Goal: Transaction & Acquisition: Purchase product/service

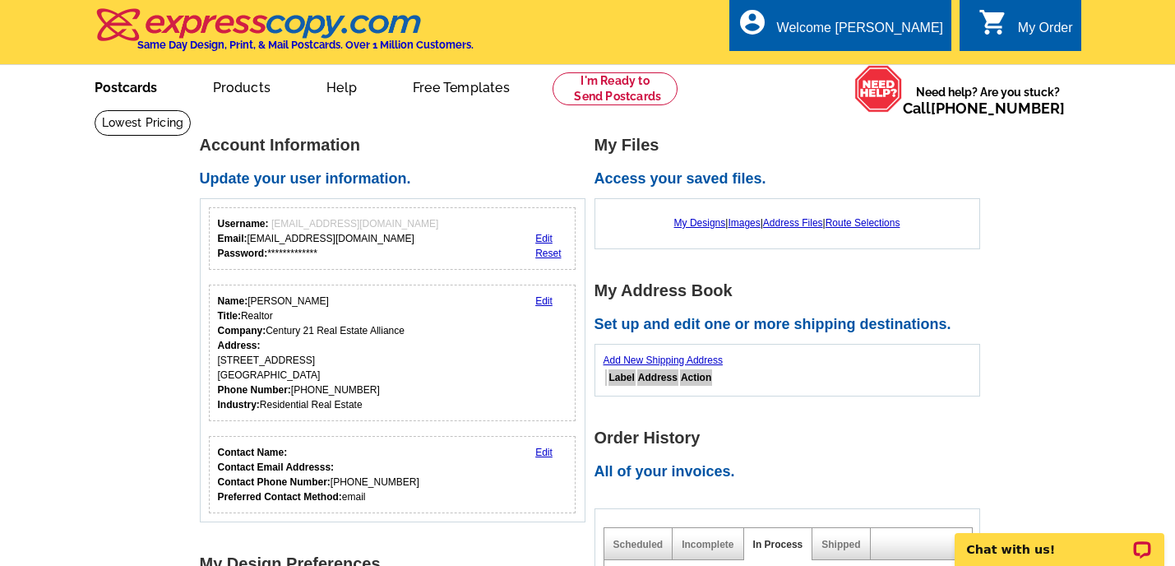
click at [122, 93] on link "Postcards" at bounding box center [125, 86] width 115 height 39
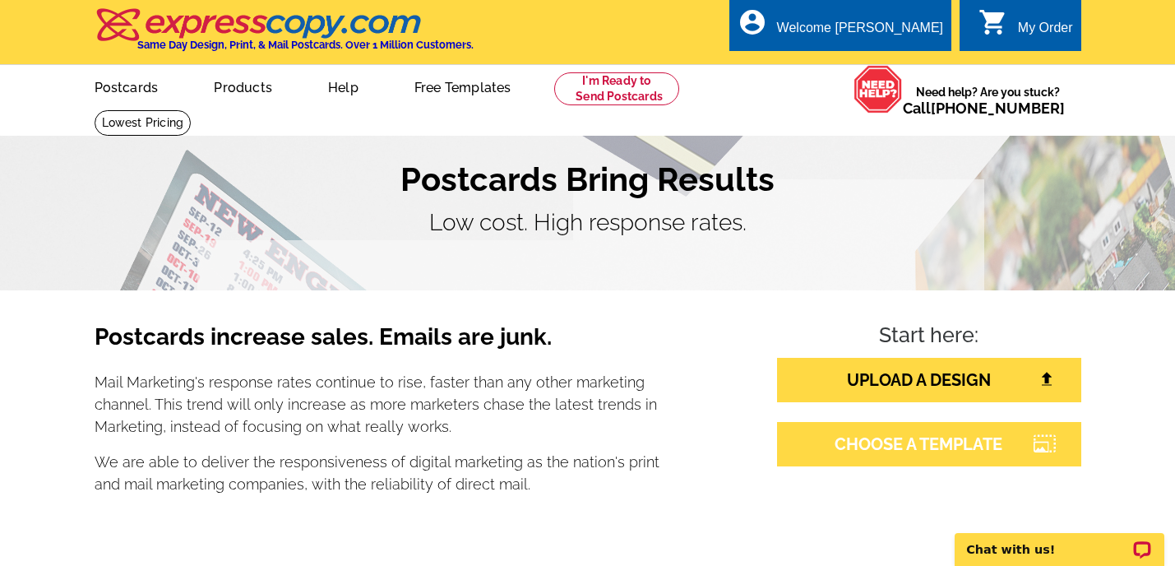
click at [916, 450] on link "CHOOSE A TEMPLATE" at bounding box center [929, 444] width 304 height 44
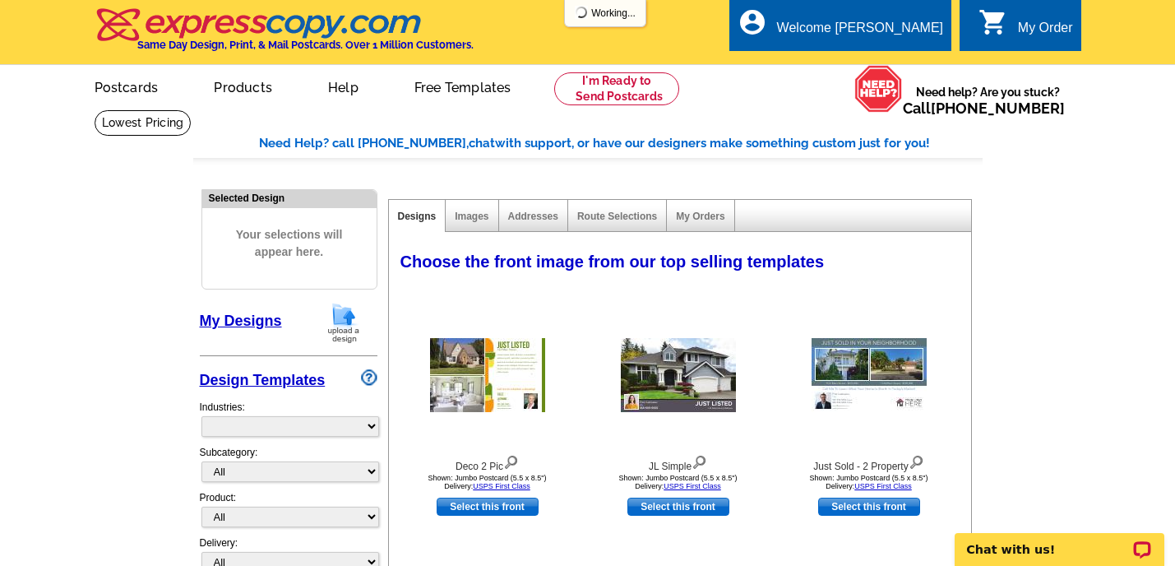
select select "785"
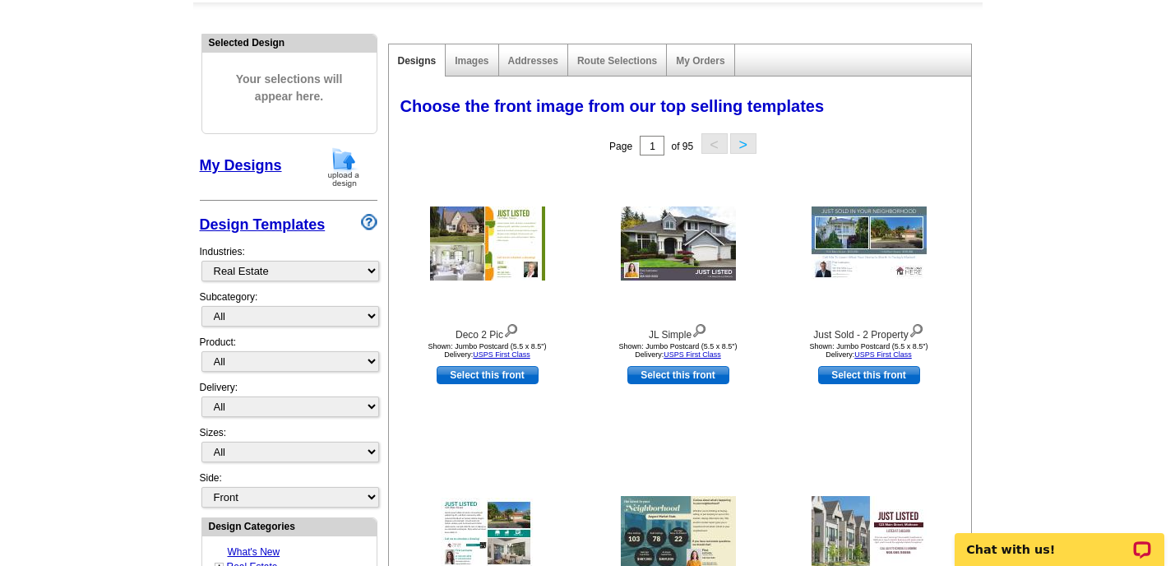
scroll to position [149, 0]
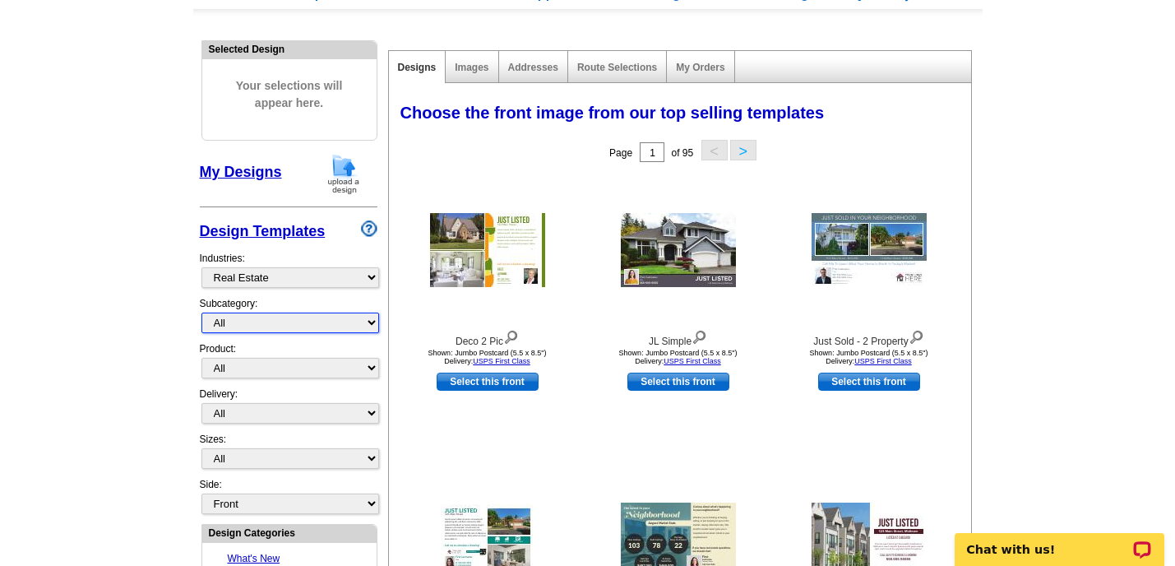
click at [371, 321] on select "All RE/MAX® Referrals Keller Williams® Berkshire Hathaway Home Services Century…" at bounding box center [290, 322] width 178 height 21
select select "1222"
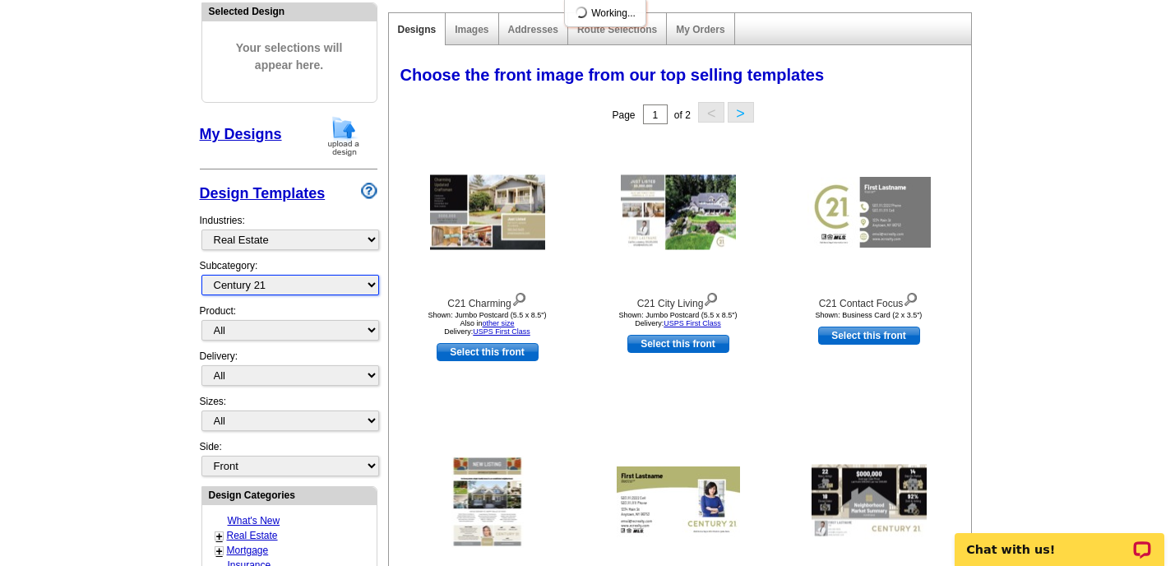
scroll to position [213, 0]
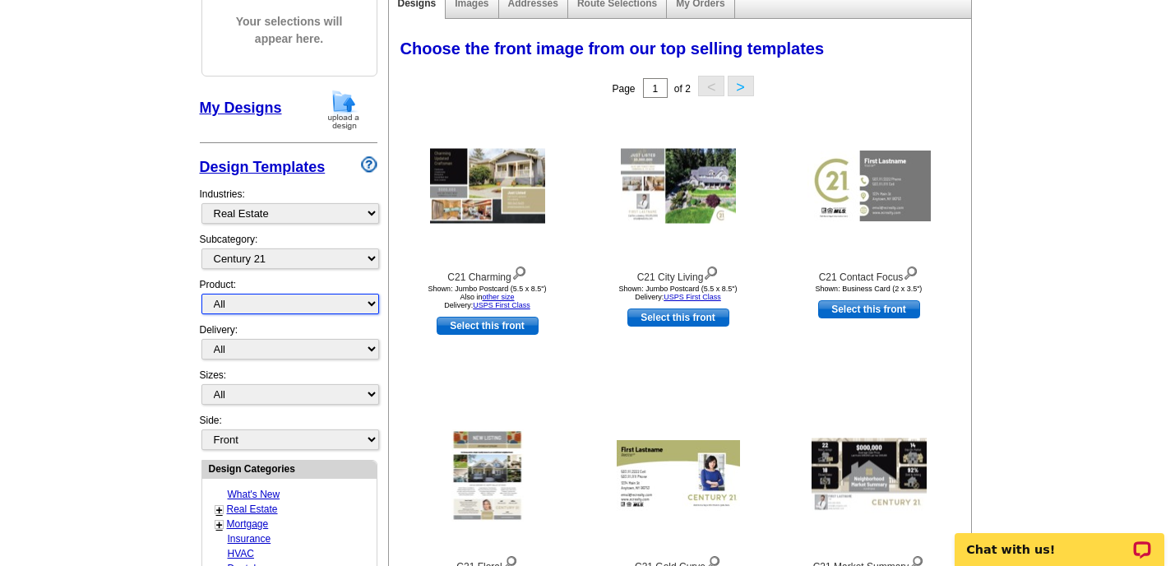
click at [372, 304] on select "All Postcards Letters and flyers Business Cards Door Hangers Greeting Cards" at bounding box center [290, 303] width 178 height 21
select select "1"
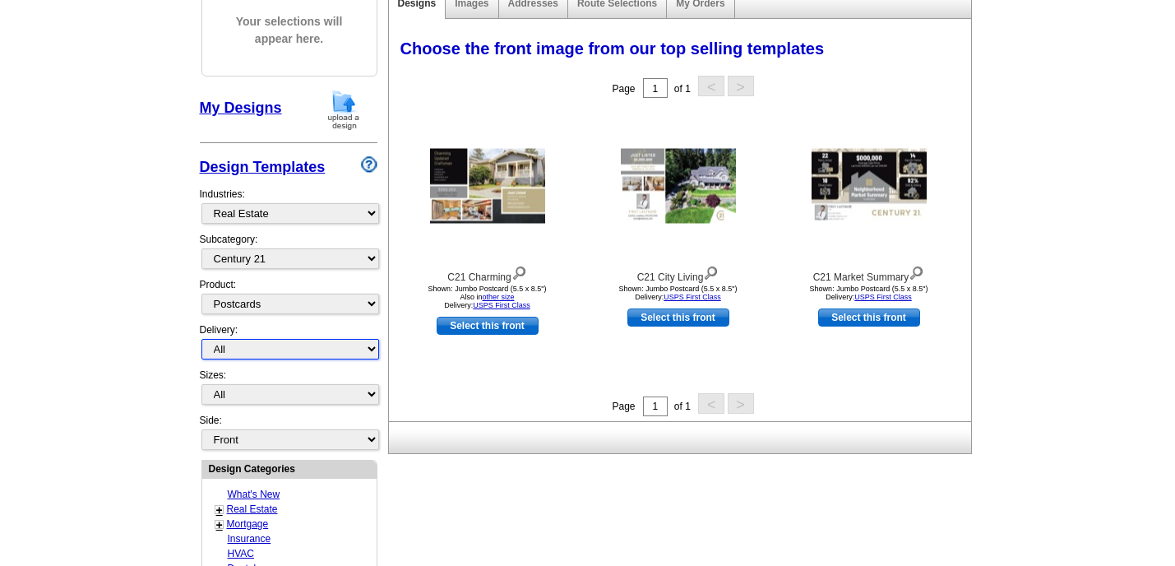
click at [374, 349] on select "All First Class Mail Shipped to Me EDDM Save 66% on Postage" at bounding box center [290, 349] width 178 height 21
click at [375, 349] on select "All First Class Mail Shipped to Me EDDM Save 66% on Postage" at bounding box center [290, 349] width 178 height 21
select select "1"
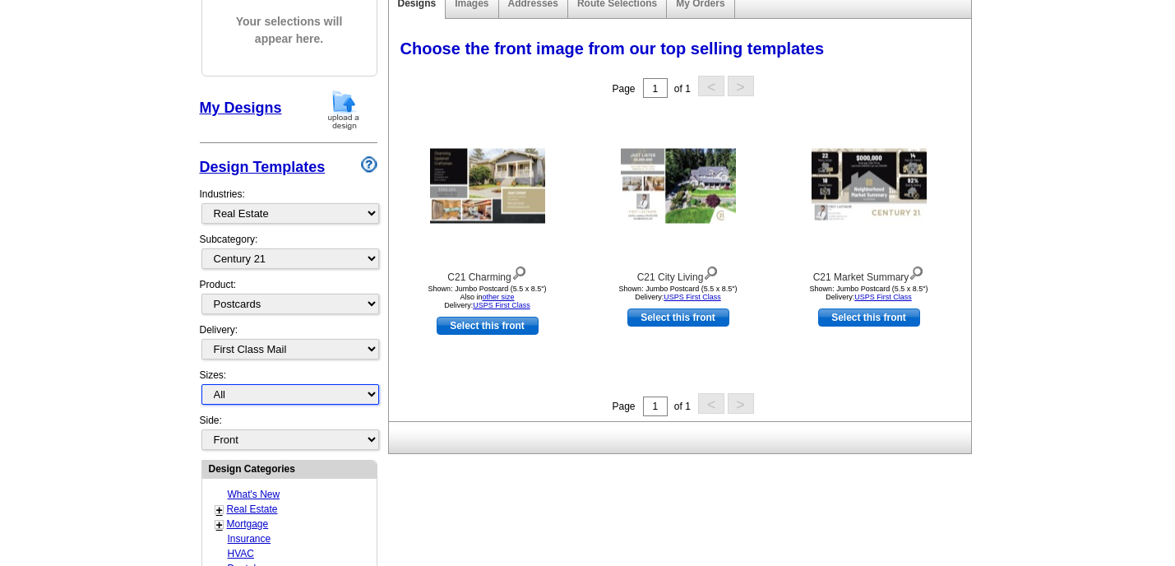
click at [371, 394] on select "All Jumbo Postcard (5.5" x 8.5") Regular Postcard (4.25" x 5.6") Panoramic Post…" at bounding box center [290, 394] width 178 height 21
select select "2"
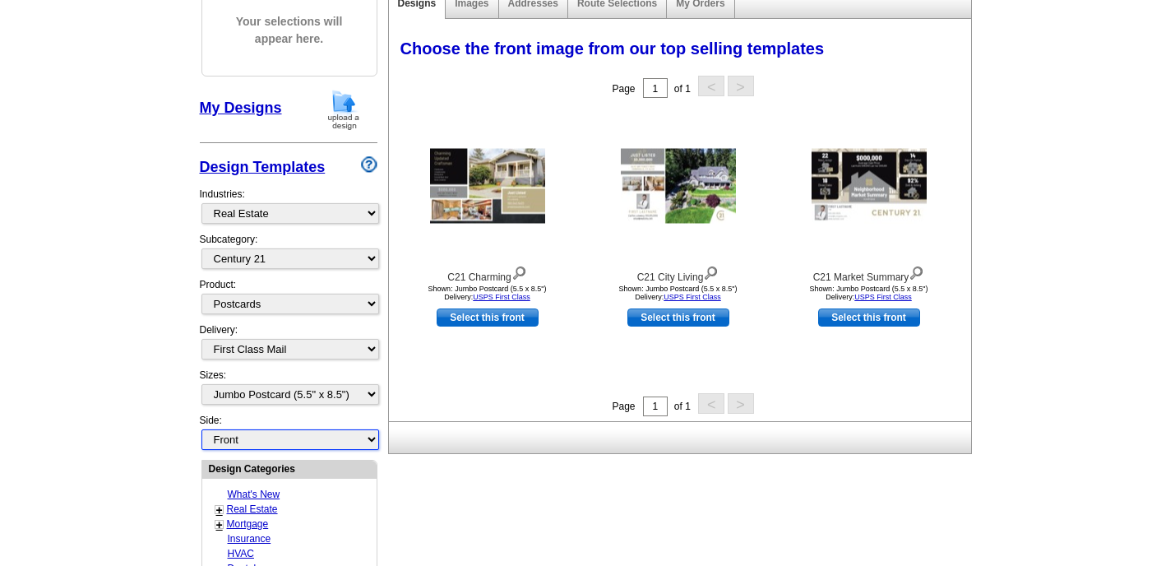
click at [371, 436] on select "Front Back" at bounding box center [290, 439] width 178 height 21
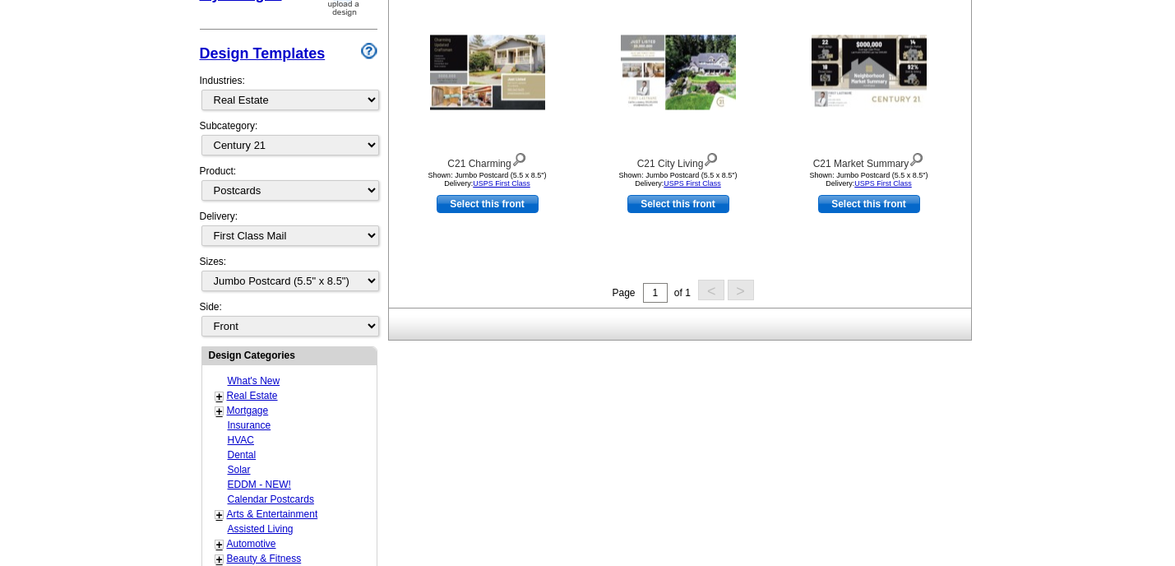
scroll to position [328, 0]
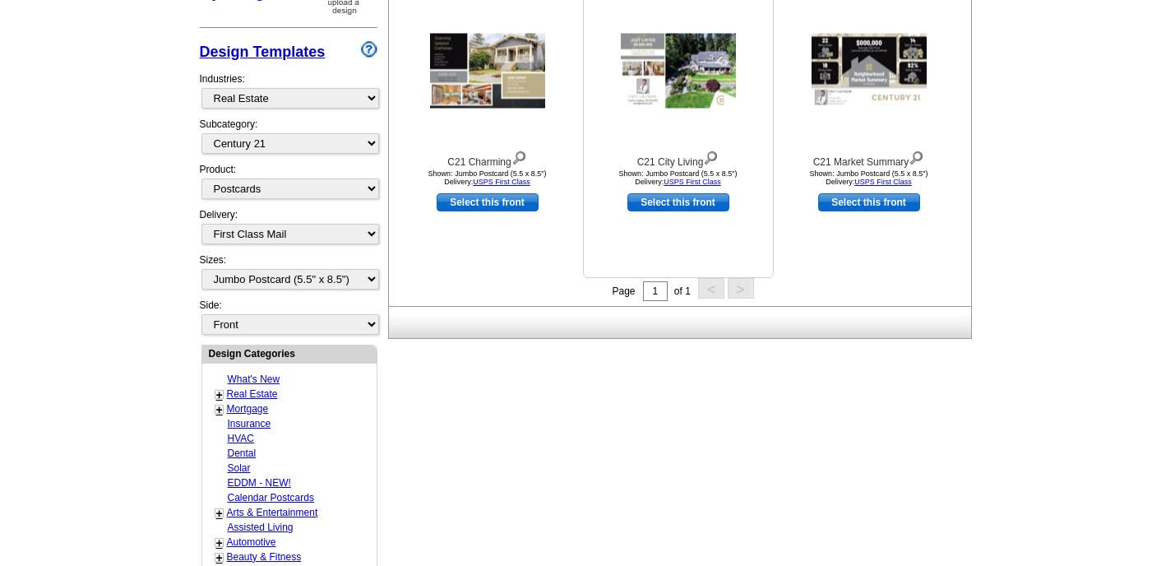
click at [686, 203] on link "Select this front" at bounding box center [678, 202] width 102 height 18
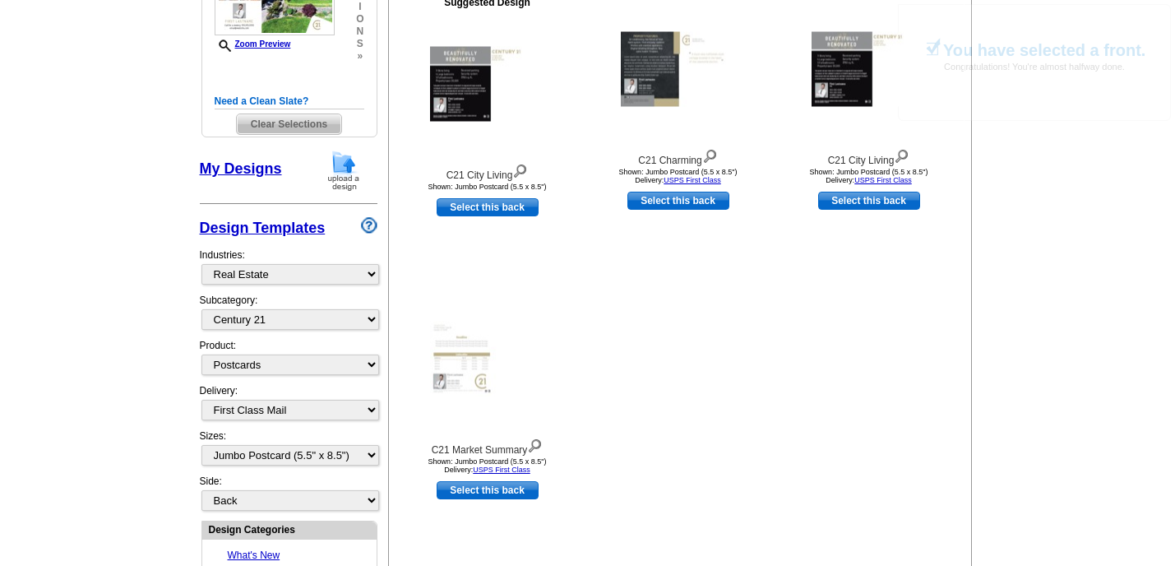
scroll to position [332, 0]
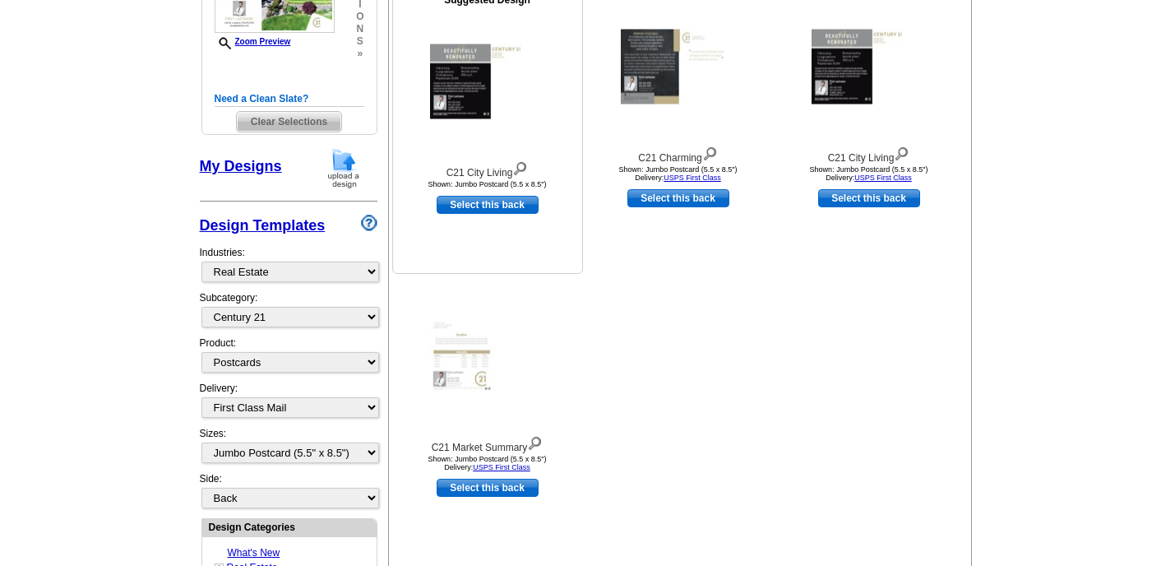
click at [464, 199] on link "Select this back" at bounding box center [487, 205] width 102 height 18
select select "front"
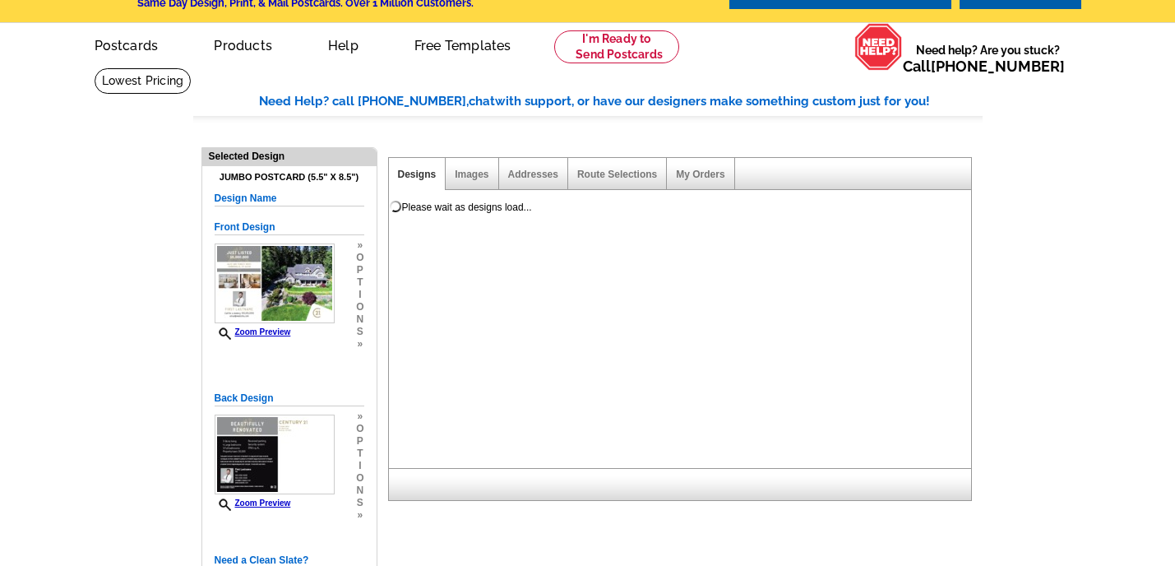
scroll to position [0, 0]
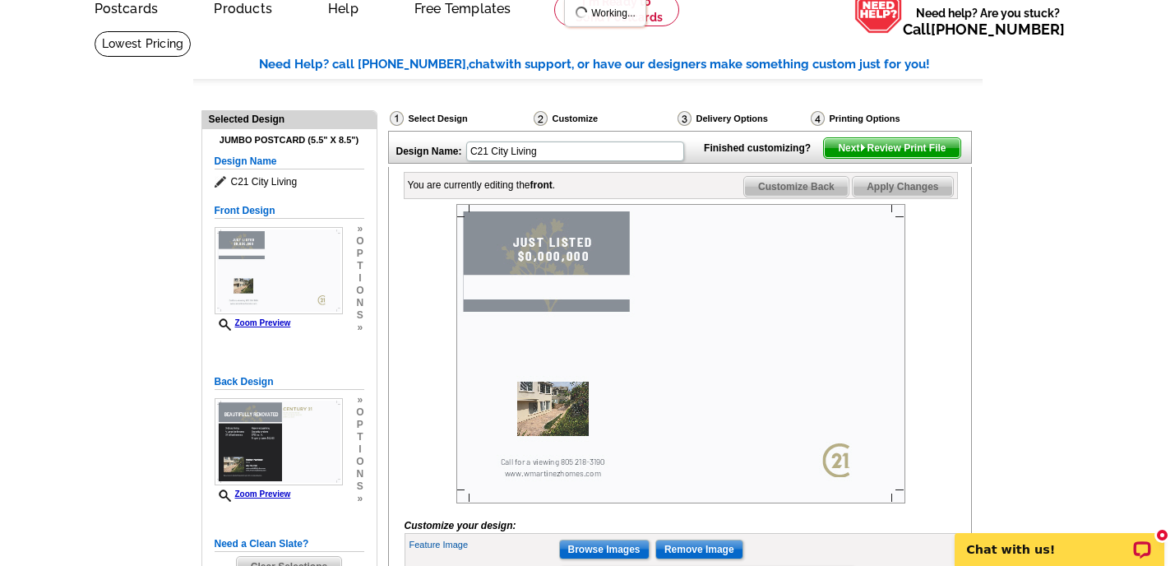
scroll to position [146, 0]
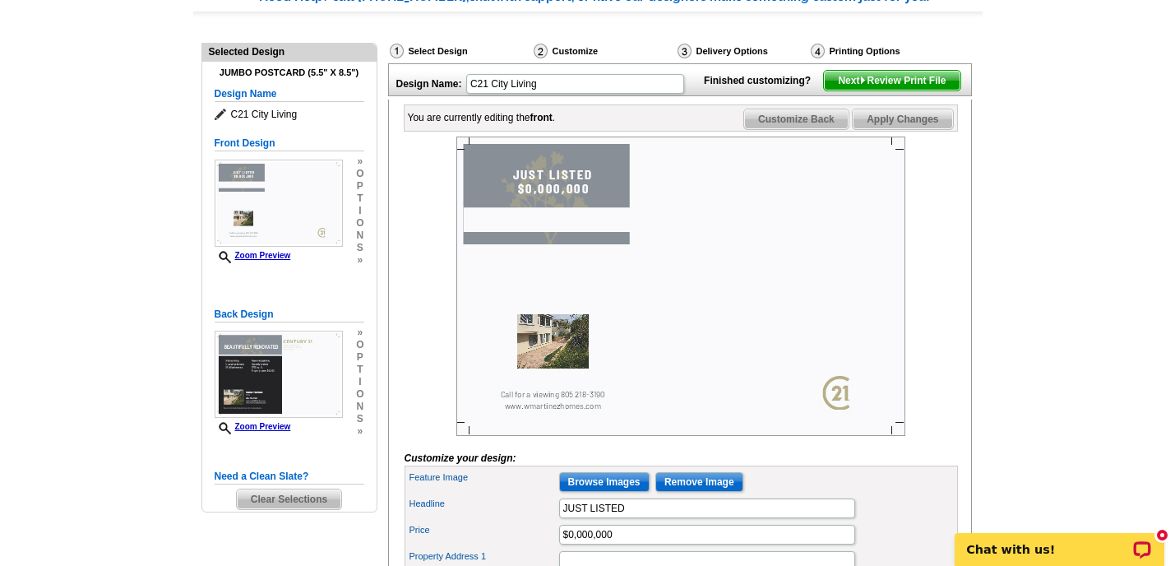
click at [558, 218] on img at bounding box center [680, 285] width 449 height 299
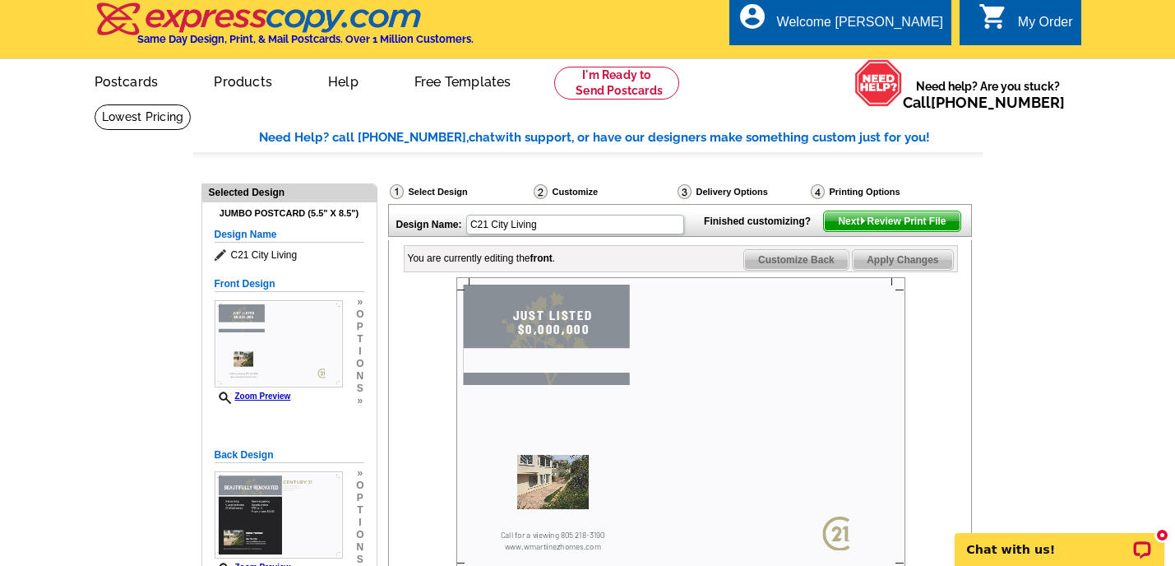
scroll to position [3, 0]
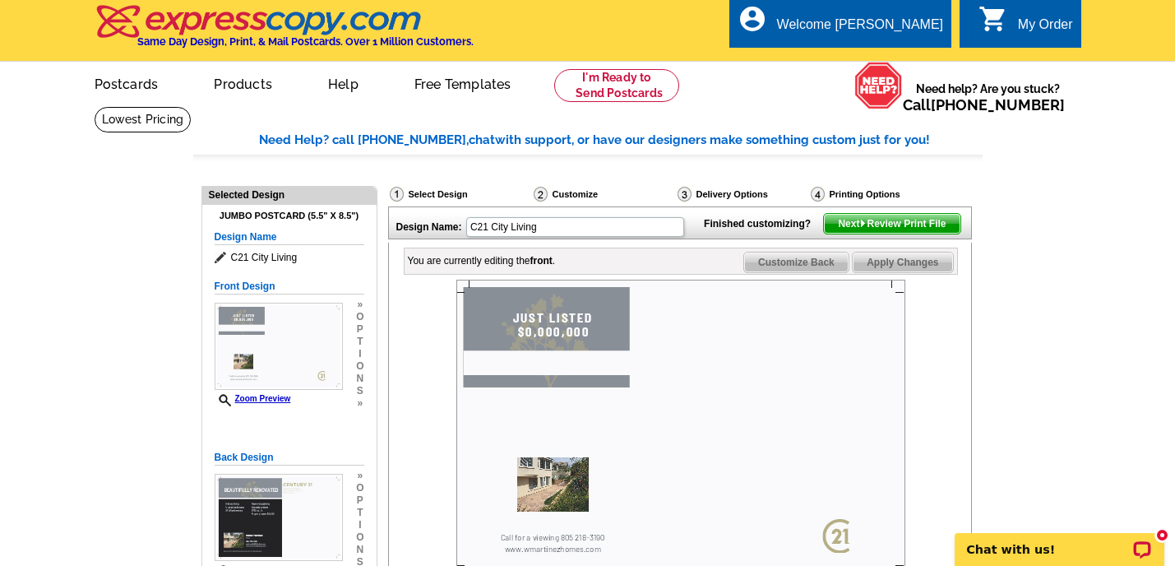
click at [587, 373] on img at bounding box center [680, 428] width 449 height 299
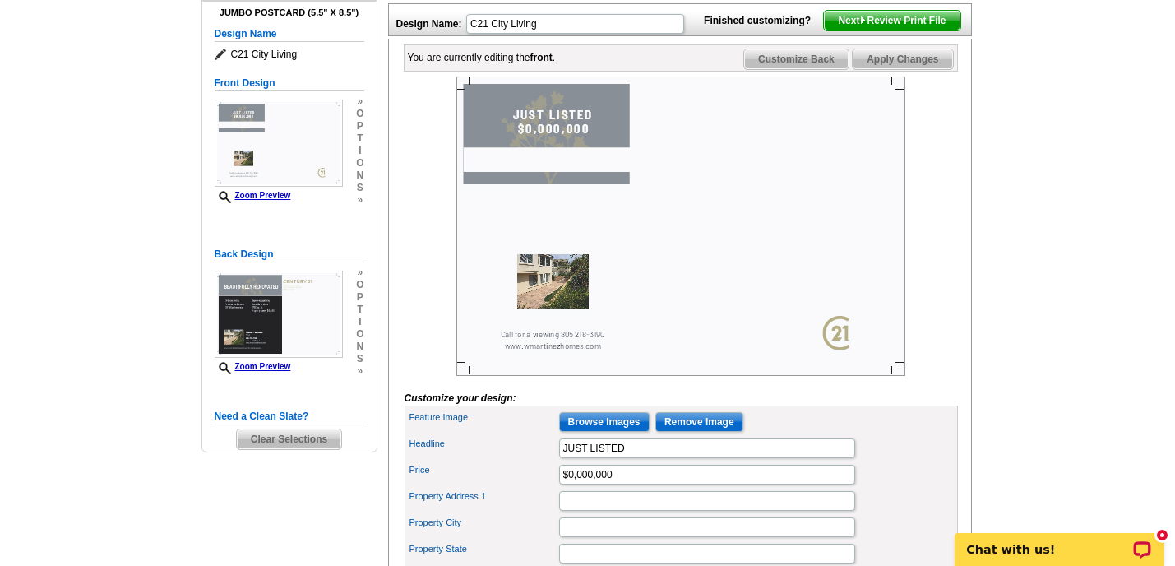
scroll to position [214, 0]
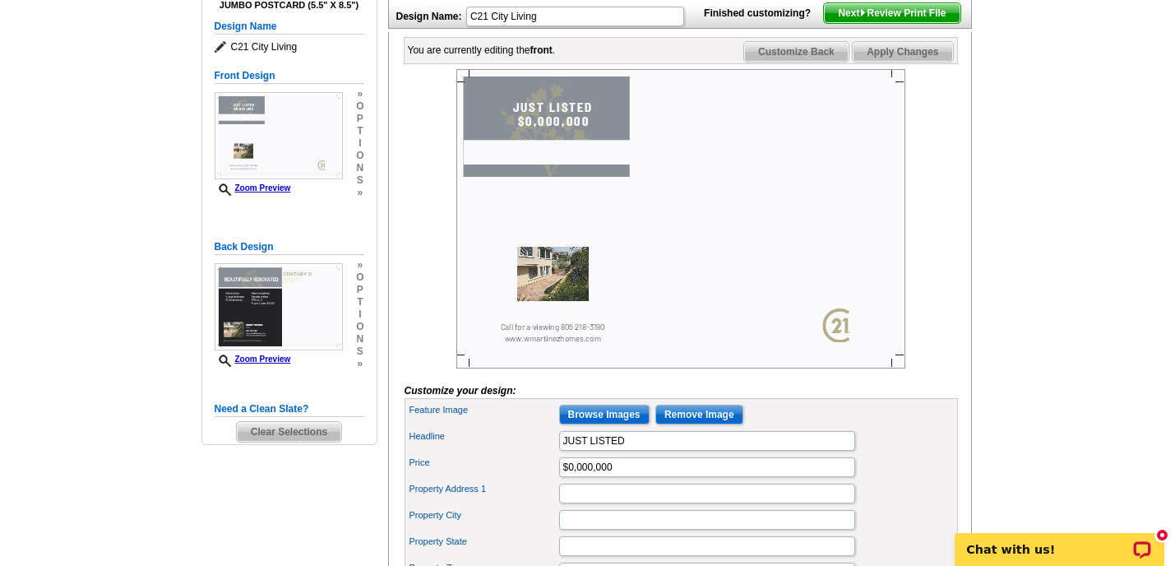
click at [559, 299] on img at bounding box center [680, 218] width 449 height 299
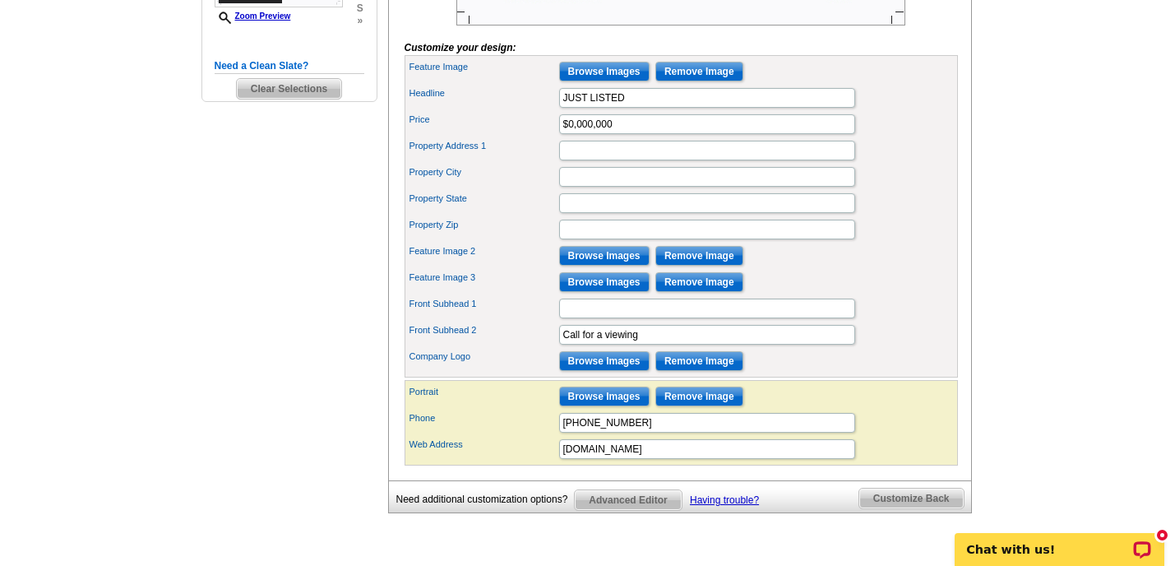
scroll to position [560, 0]
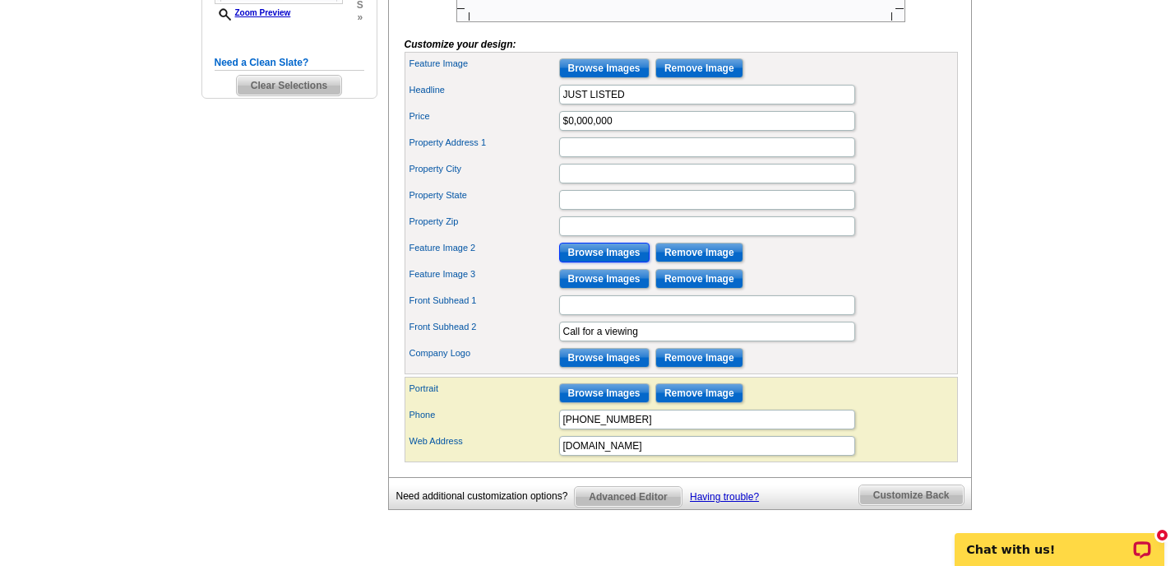
click at [600, 262] on input "Browse Images" at bounding box center [604, 252] width 90 height 20
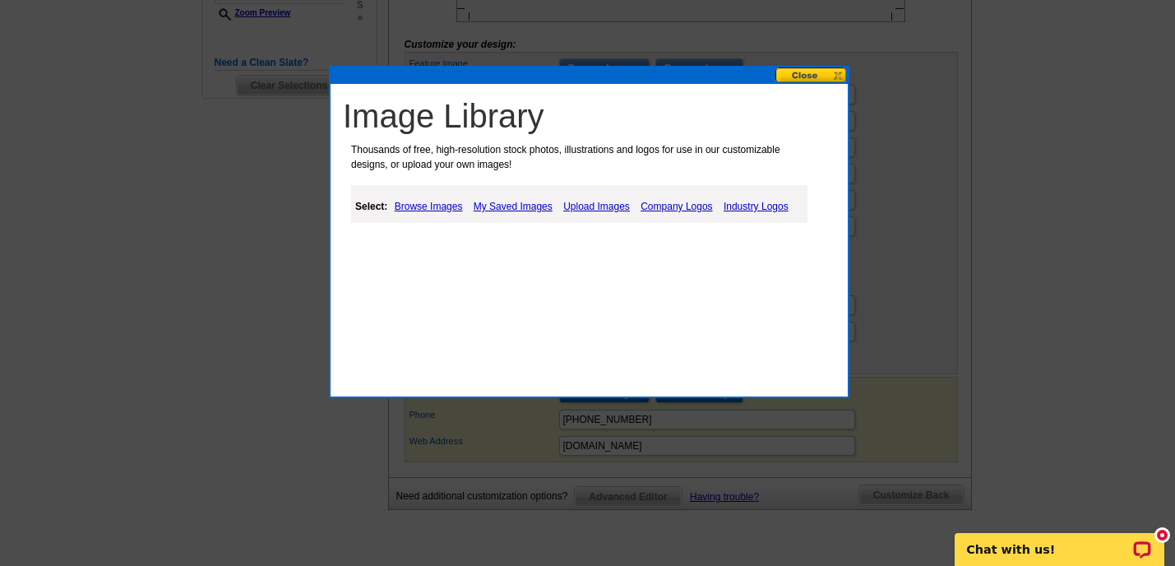
click at [414, 210] on link "Browse Images" at bounding box center [428, 206] width 76 height 20
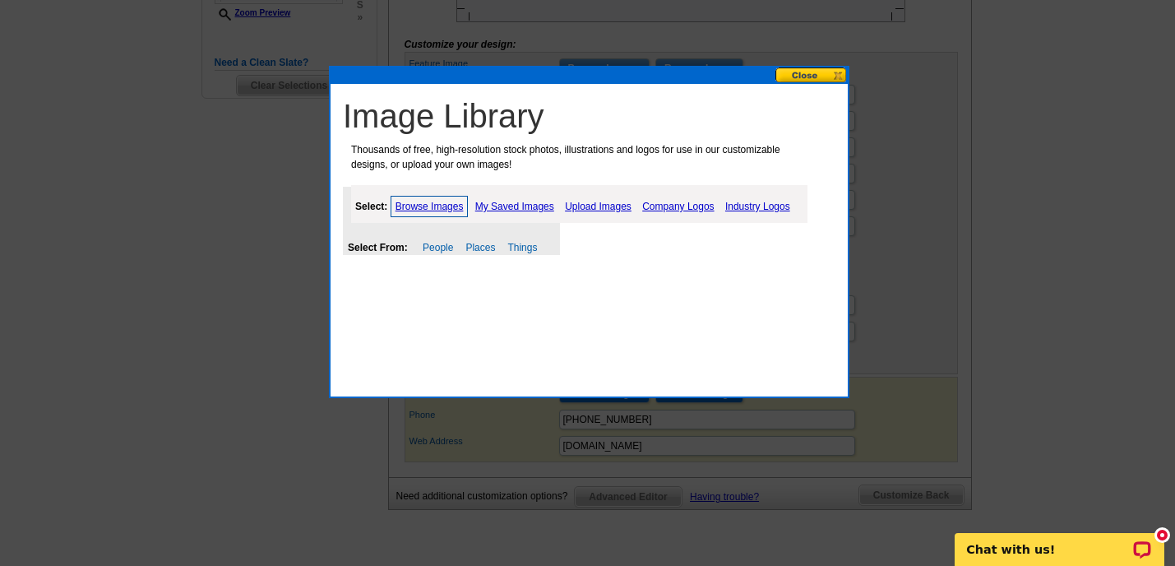
click at [597, 207] on link "Upload Images" at bounding box center [598, 206] width 75 height 20
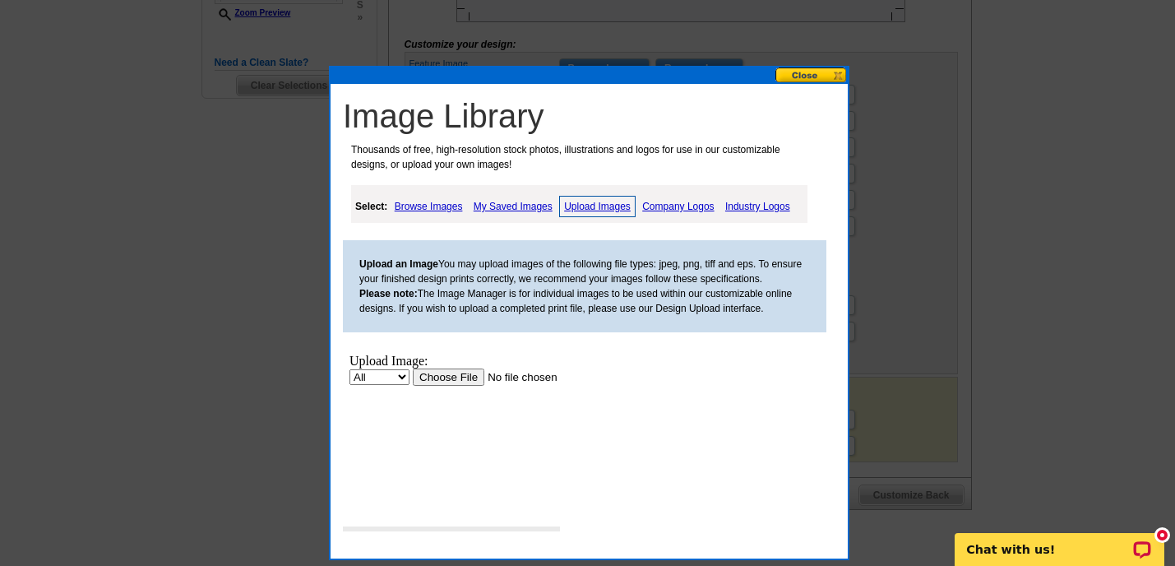
scroll to position [0, 0]
click at [450, 375] on input "file" at bounding box center [517, 376] width 208 height 17
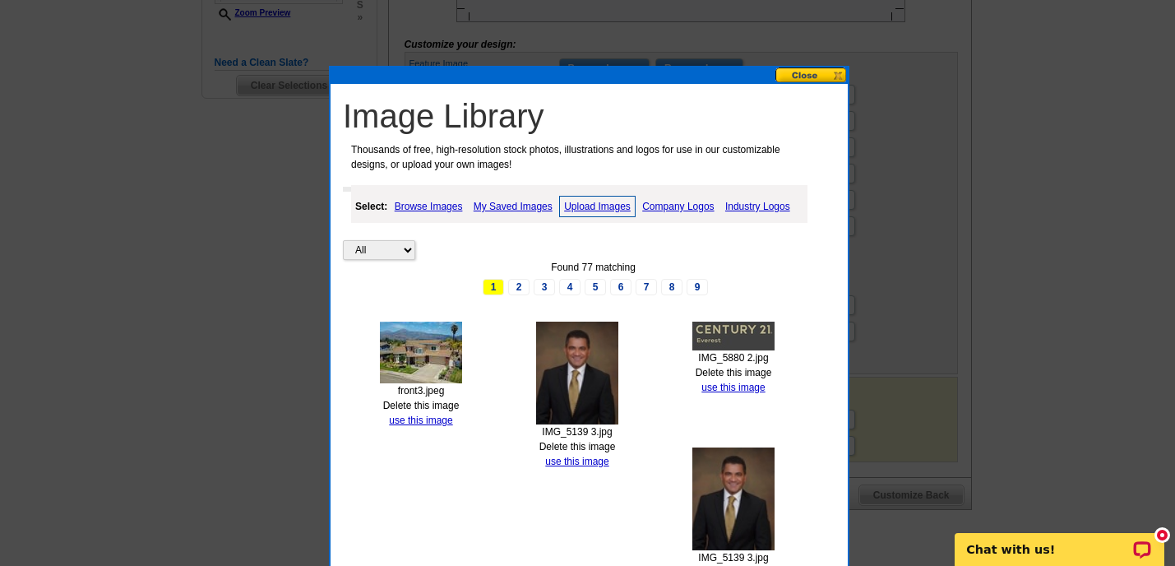
click at [418, 355] on img at bounding box center [421, 352] width 82 height 62
click at [418, 421] on link "use this image" at bounding box center [420, 420] width 63 height 12
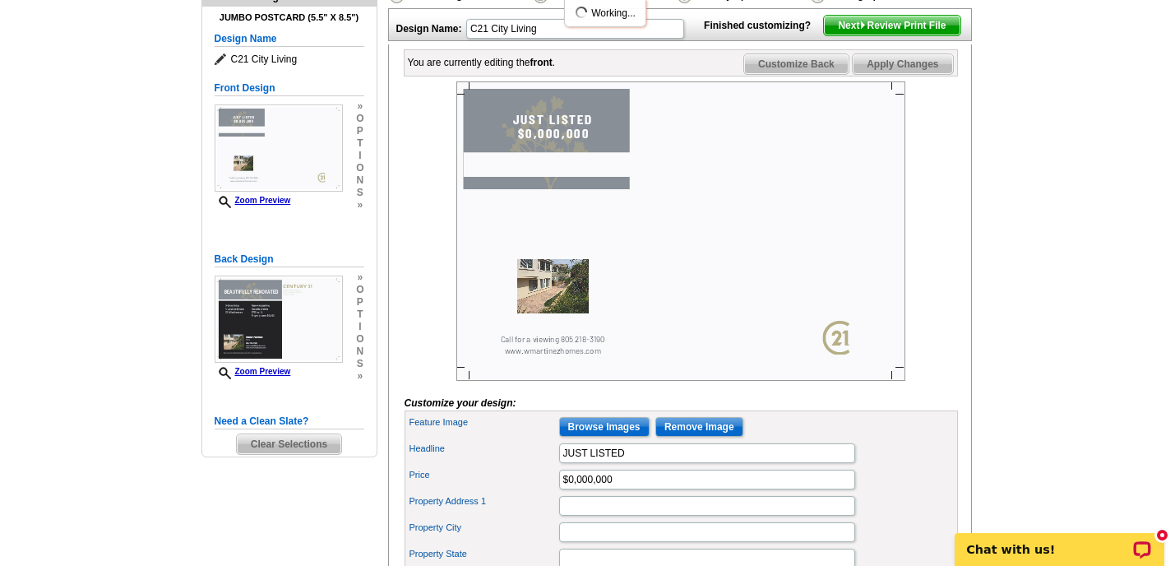
scroll to position [205, 0]
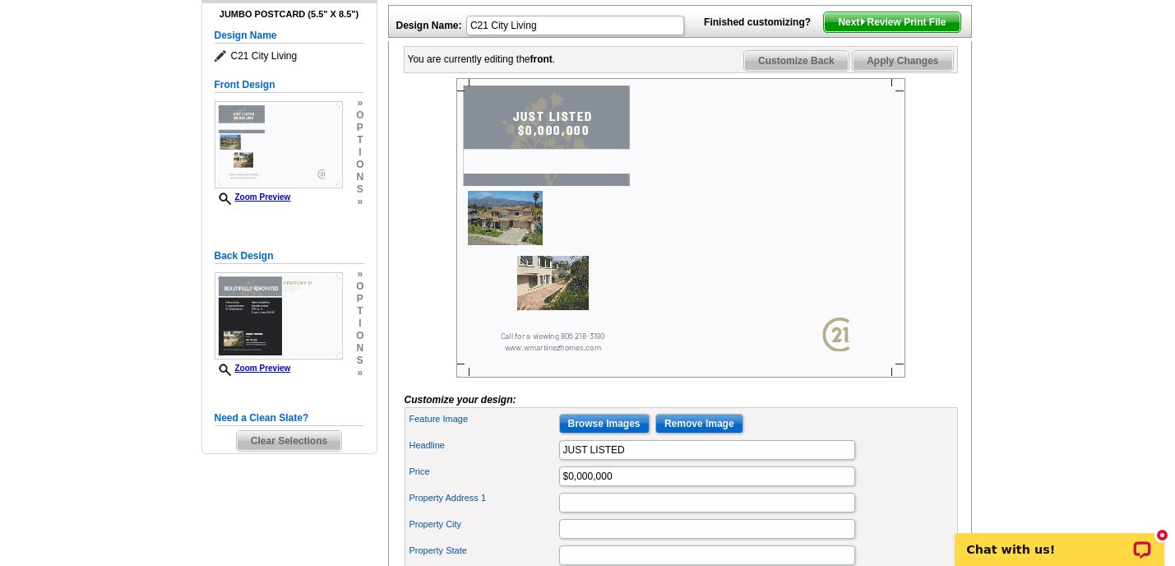
click at [561, 313] on img at bounding box center [680, 227] width 449 height 299
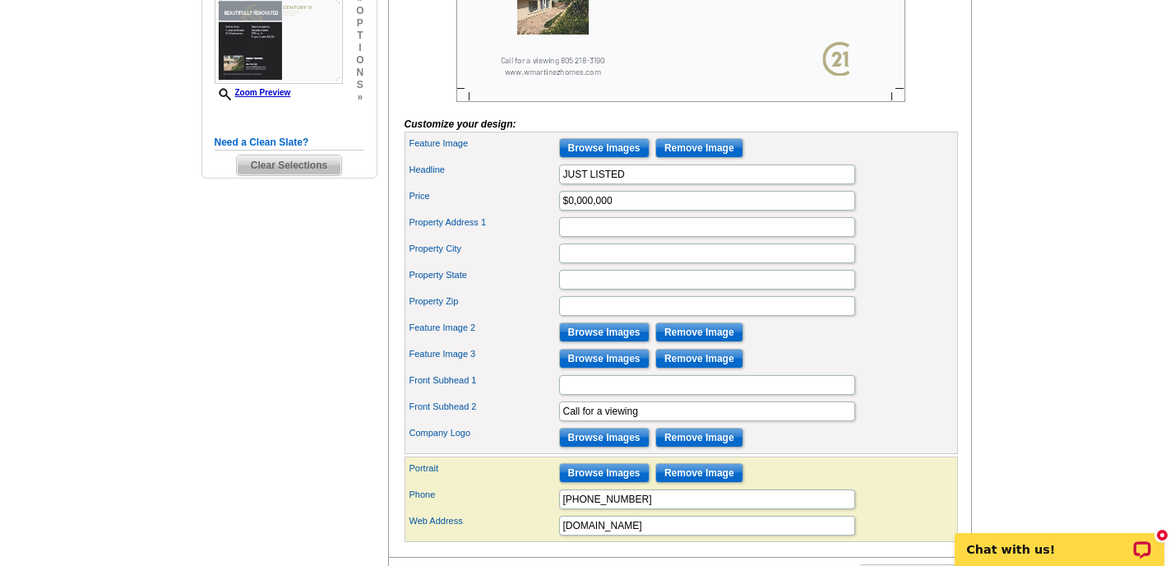
scroll to position [481, 0]
click at [596, 367] on input "Browse Images" at bounding box center [604, 358] width 90 height 20
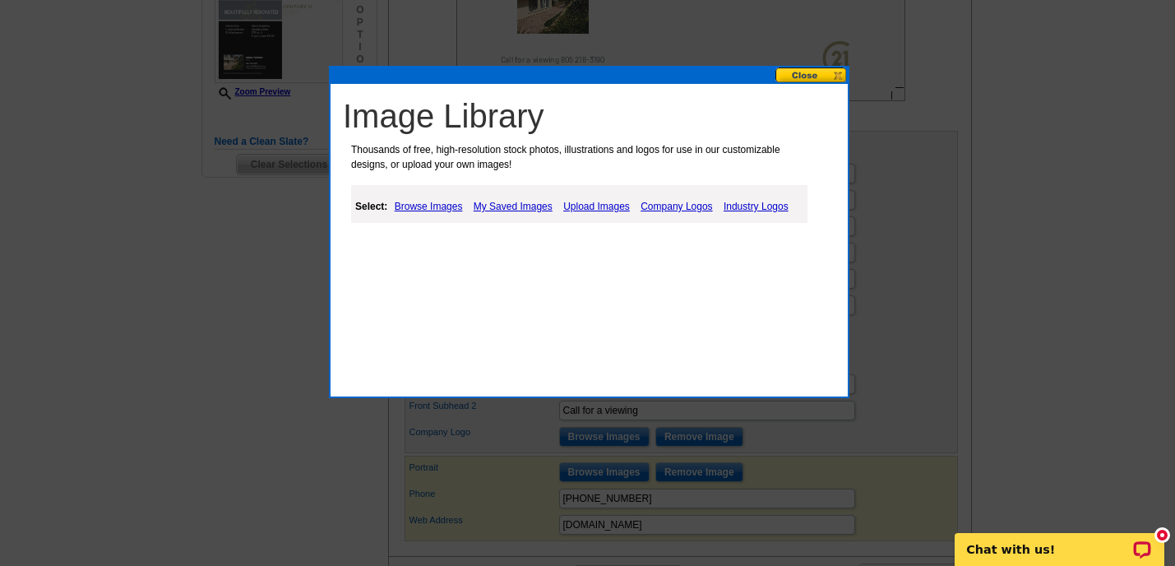
click at [596, 210] on link "Upload Images" at bounding box center [596, 206] width 75 height 20
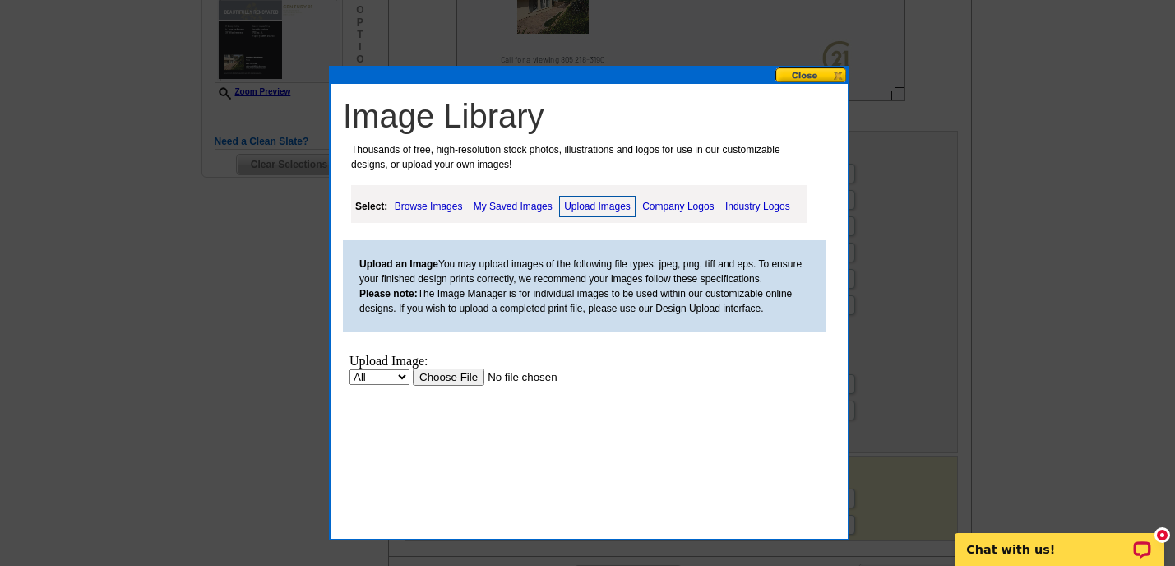
scroll to position [0, 0]
click at [440, 378] on input "file" at bounding box center [517, 376] width 208 height 17
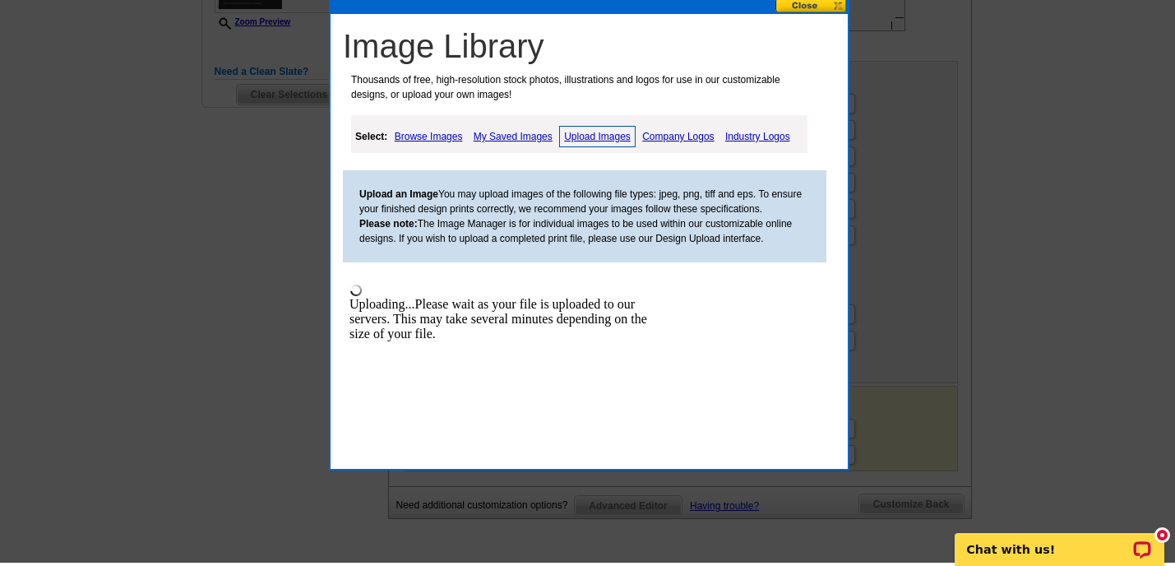
scroll to position [555, 0]
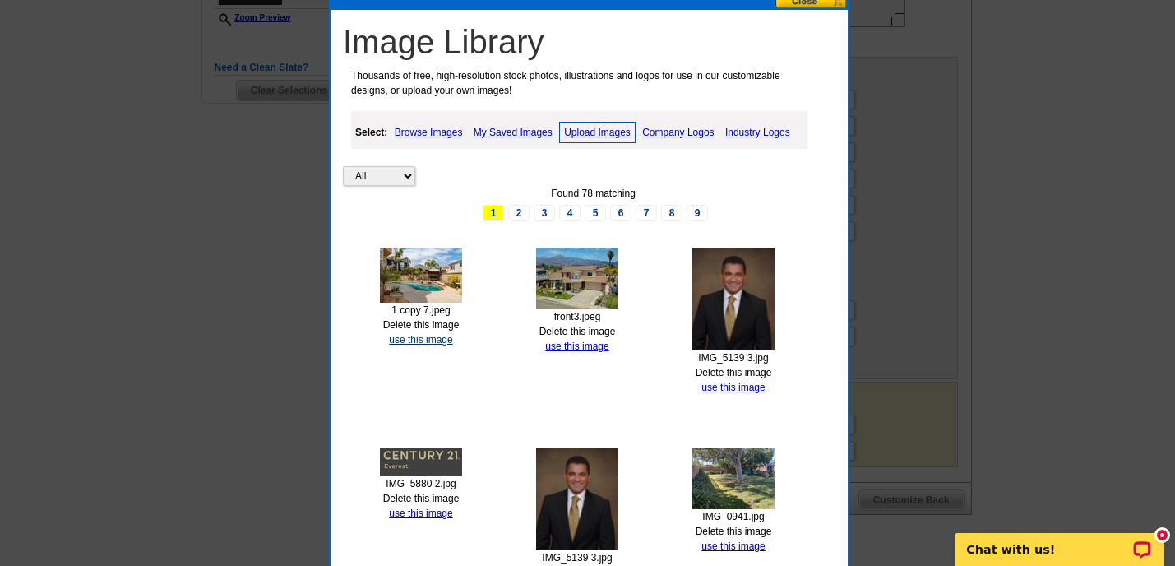
click at [424, 339] on link "use this image" at bounding box center [420, 340] width 63 height 12
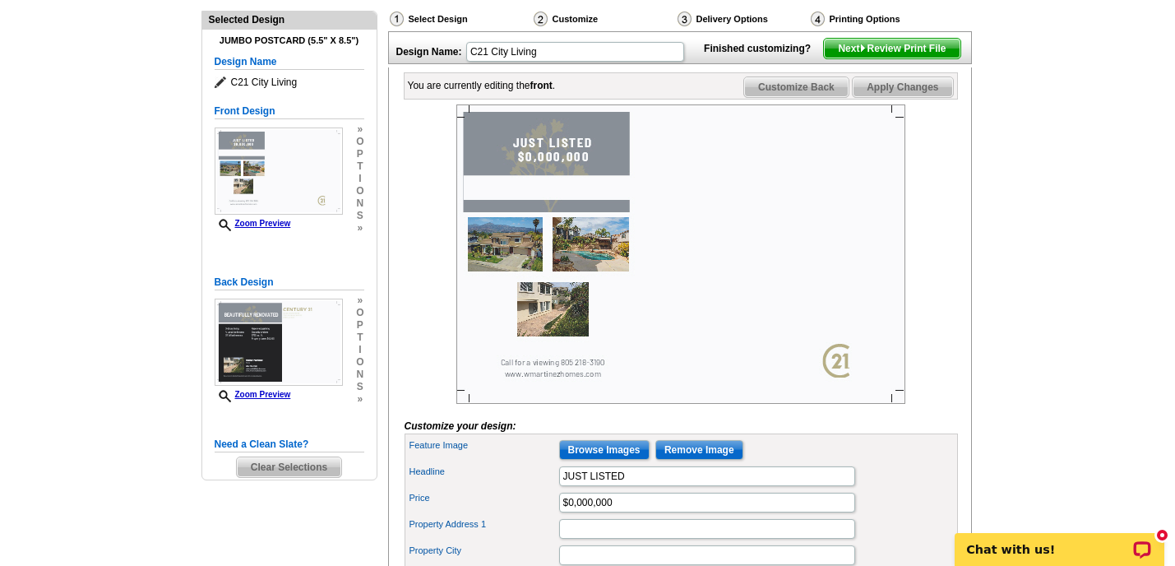
scroll to position [180, 0]
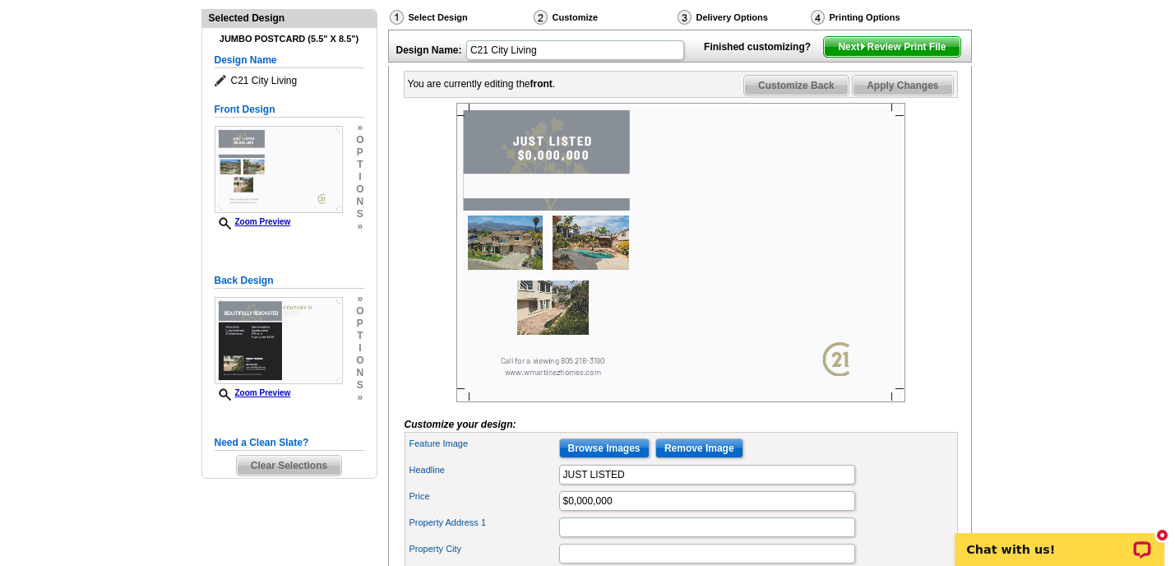
click at [559, 325] on img at bounding box center [680, 252] width 449 height 299
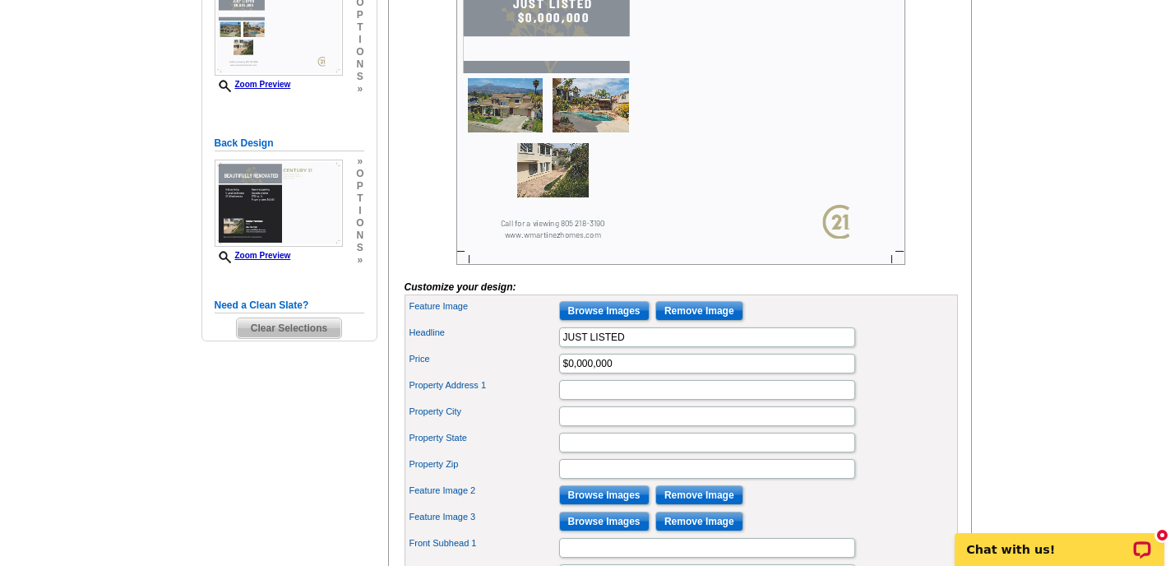
scroll to position [314, 0]
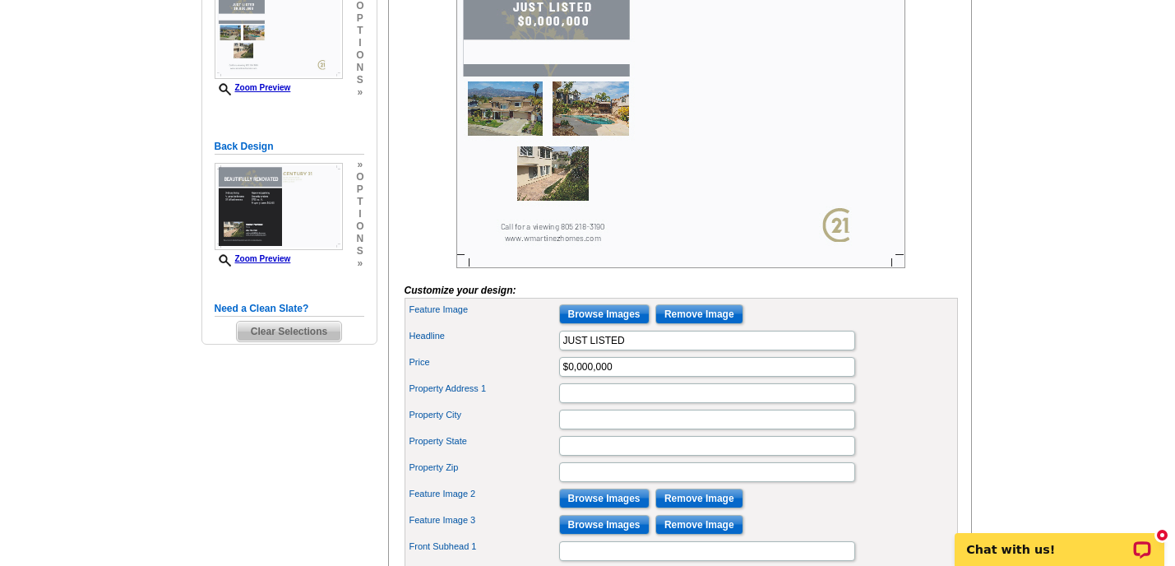
click at [556, 217] on img at bounding box center [680, 118] width 449 height 299
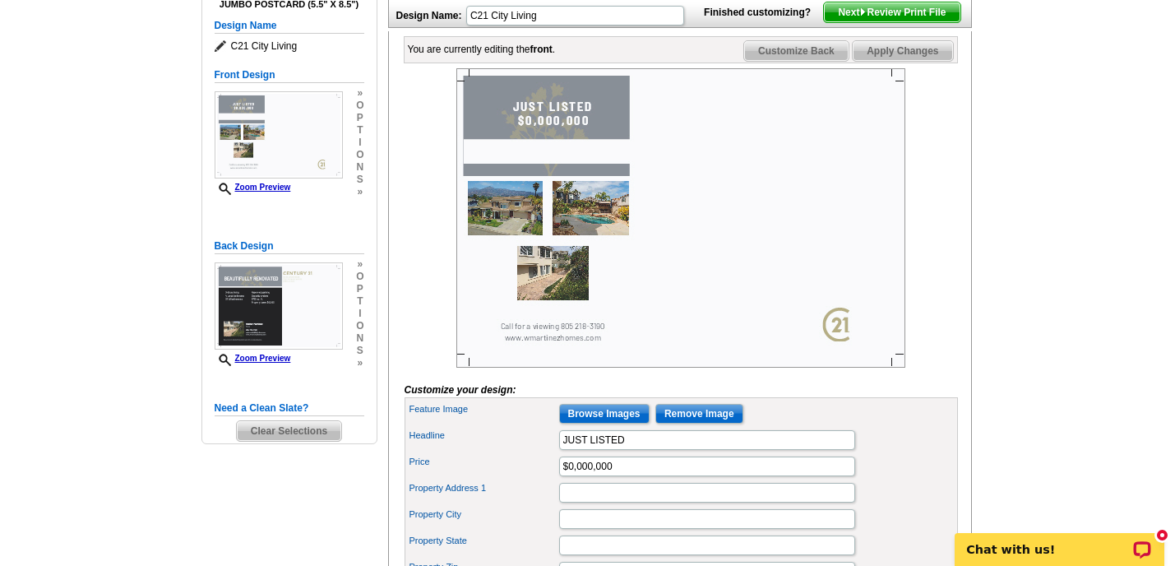
scroll to position [0, 0]
